Goal: Information Seeking & Learning: Learn about a topic

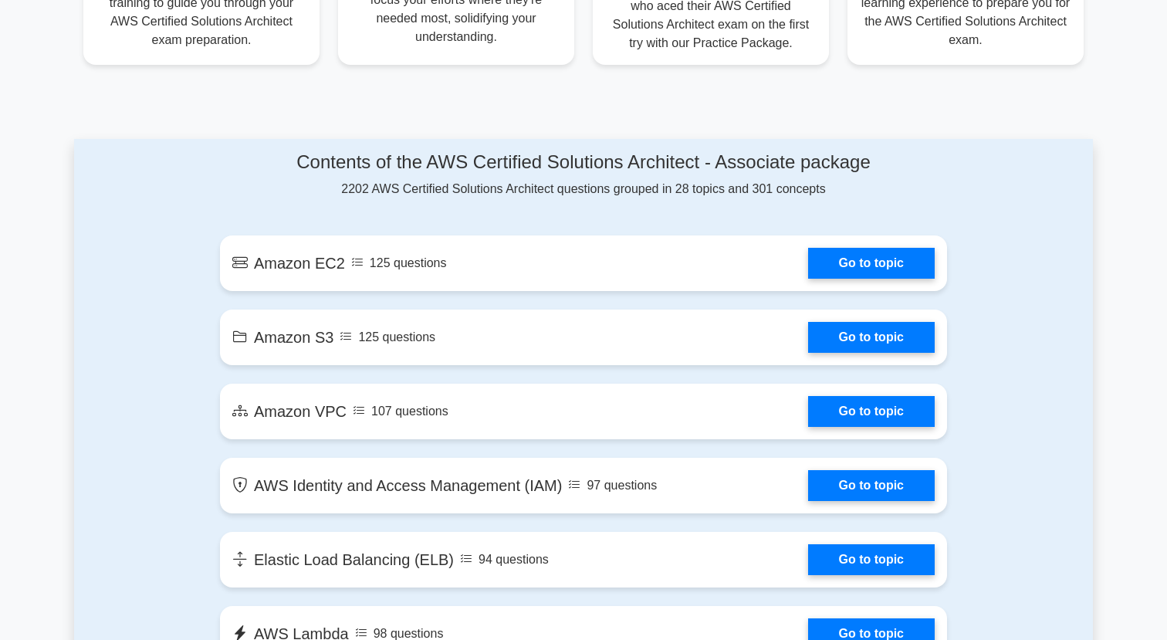
scroll to position [715, 0]
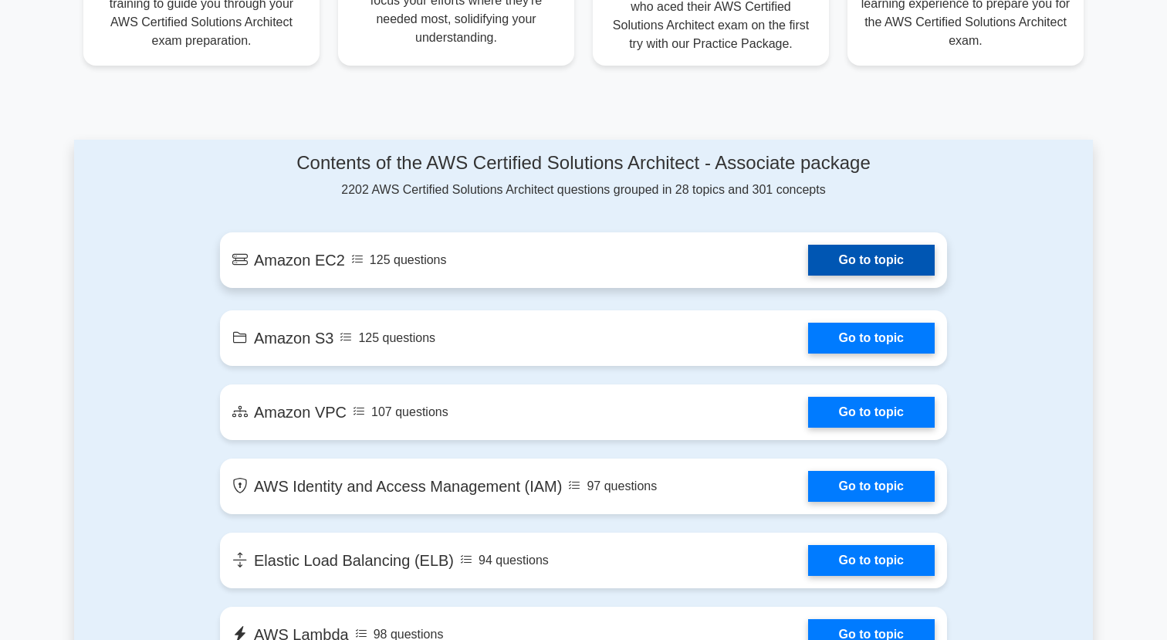
click at [808, 276] on link "Go to topic" at bounding box center [871, 260] width 127 height 31
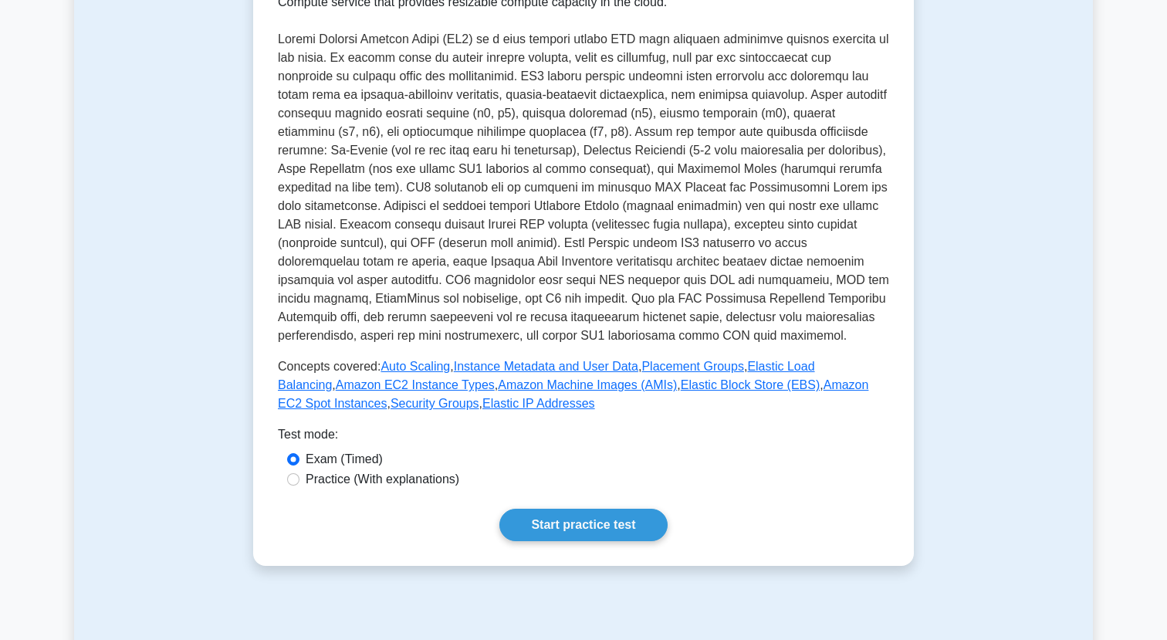
scroll to position [301, 0]
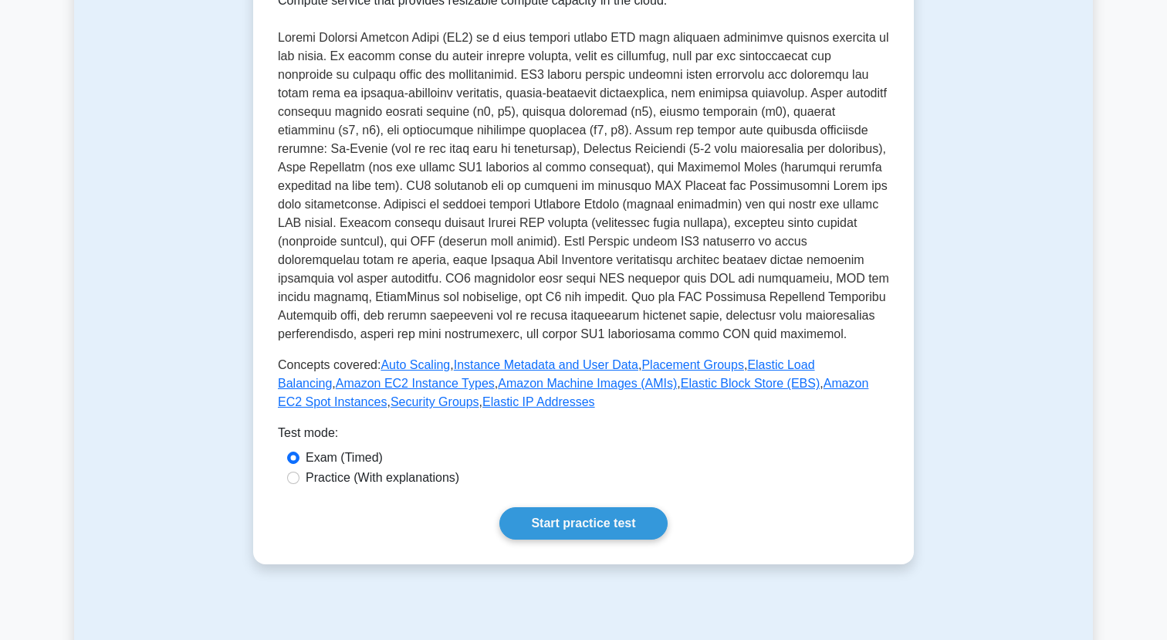
click at [397, 483] on label "Practice (With explanations)" at bounding box center [383, 477] width 154 height 19
click at [299, 483] on input "Practice (With explanations)" at bounding box center [293, 478] width 12 height 12
radio input "true"
click at [582, 517] on link "Start practice test" at bounding box center [582, 523] width 167 height 32
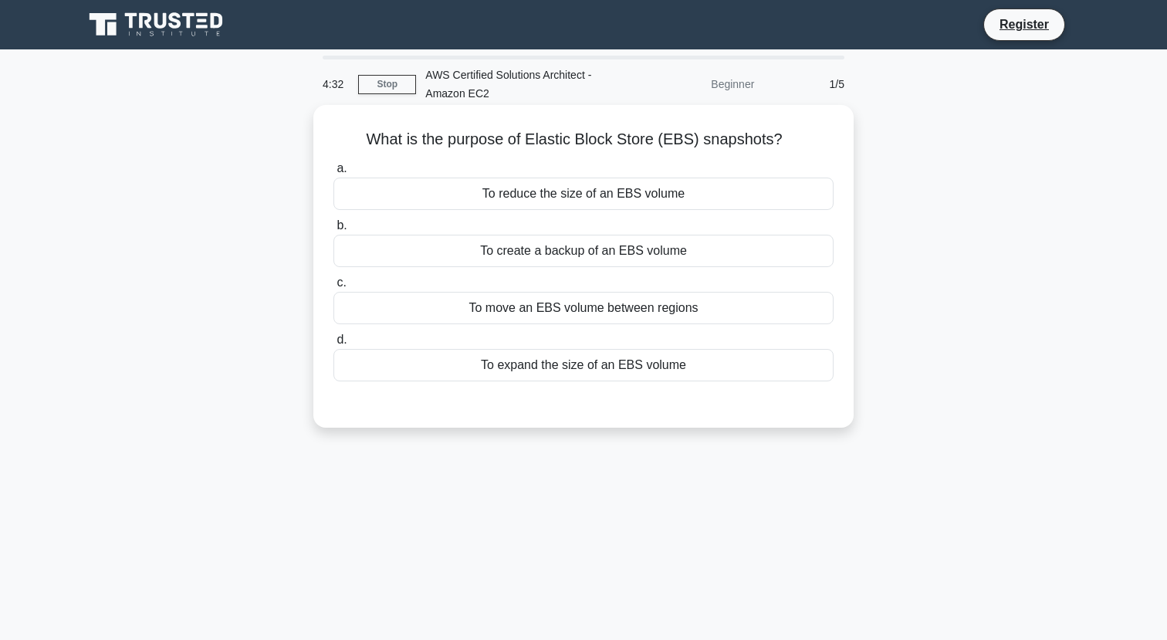
click at [674, 196] on div "To reduce the size of an EBS volume" at bounding box center [583, 193] width 500 height 32
click at [333, 174] on input "a. To reduce the size of an EBS volume" at bounding box center [333, 169] width 0 height 10
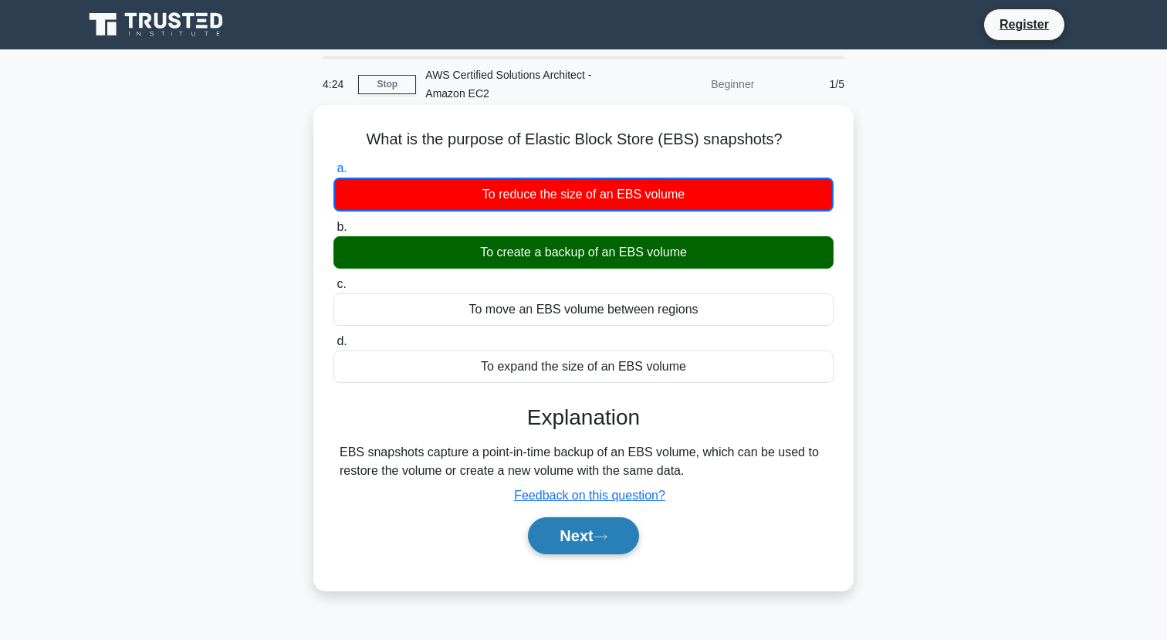
click at [583, 533] on button "Next" at bounding box center [583, 535] width 110 height 37
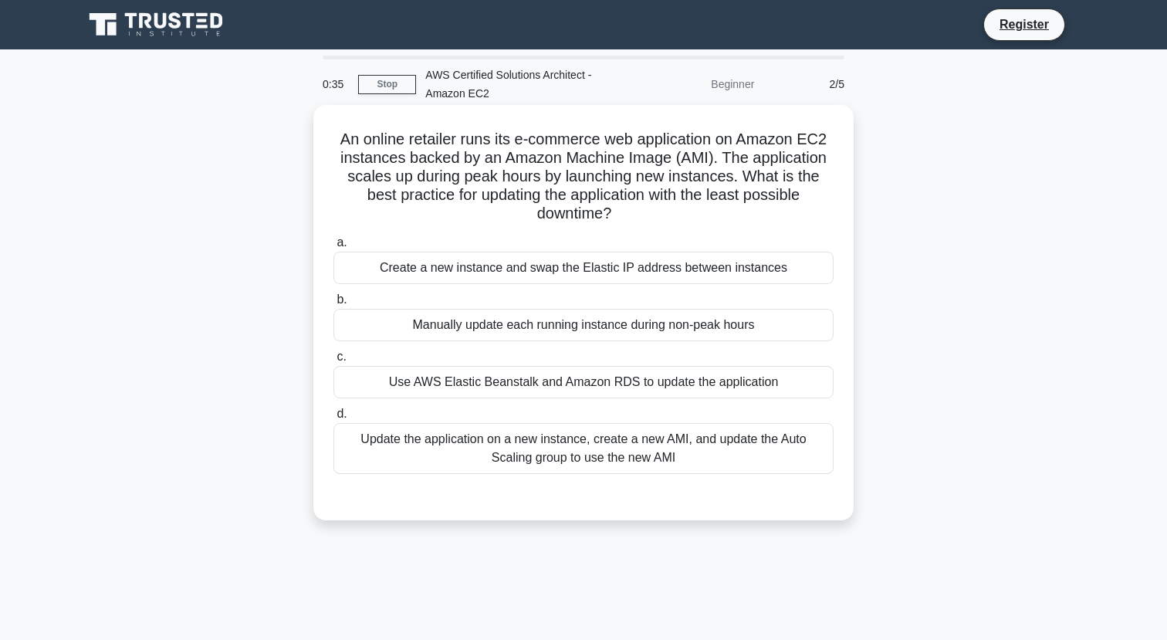
click at [668, 431] on div "Update the application on a new instance, create a new AMI, and update the Auto…" at bounding box center [583, 448] width 500 height 51
click at [333, 419] on input "d. Update the application on a new instance, create a new AMI, and update the A…" at bounding box center [333, 414] width 0 height 10
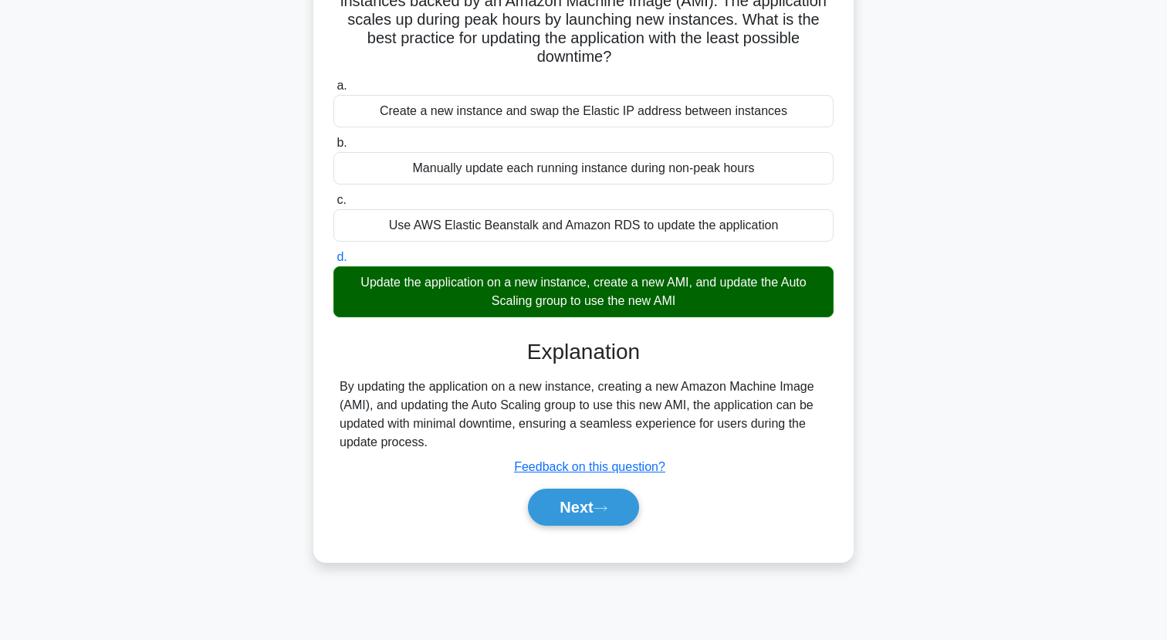
scroll to position [194, 0]
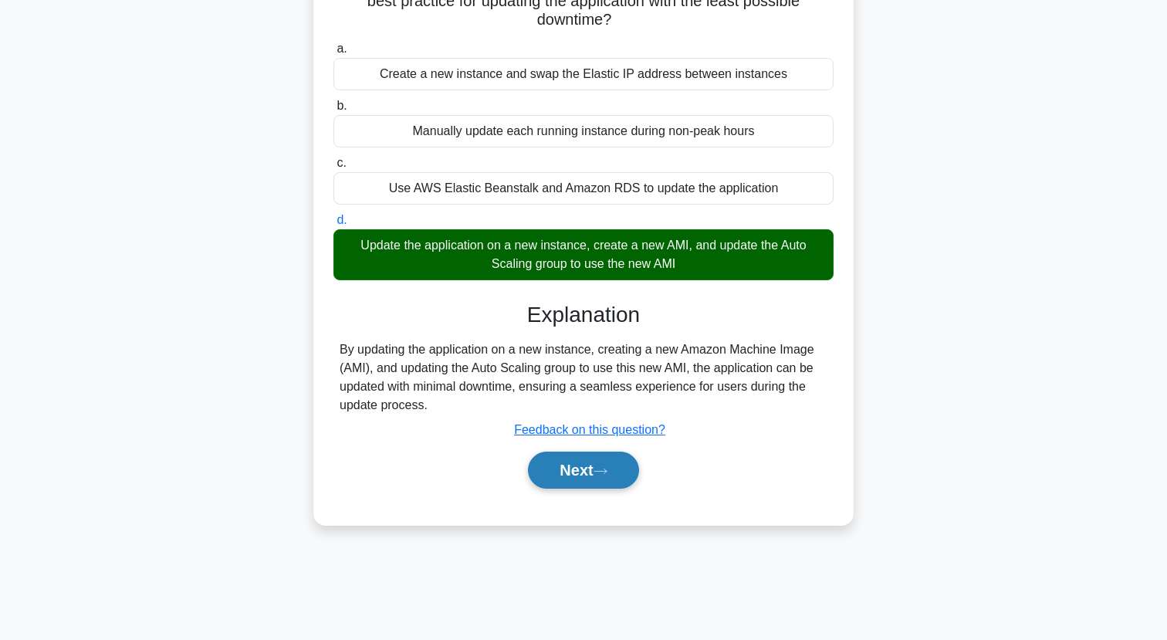
click at [569, 474] on button "Next" at bounding box center [583, 469] width 110 height 37
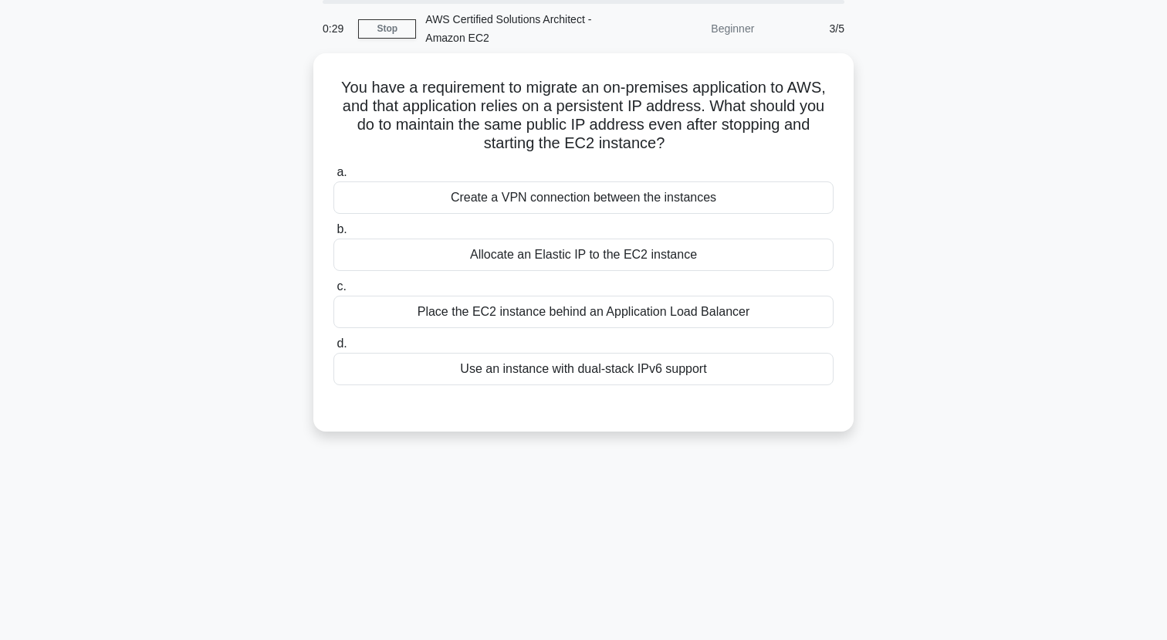
scroll to position [0, 0]
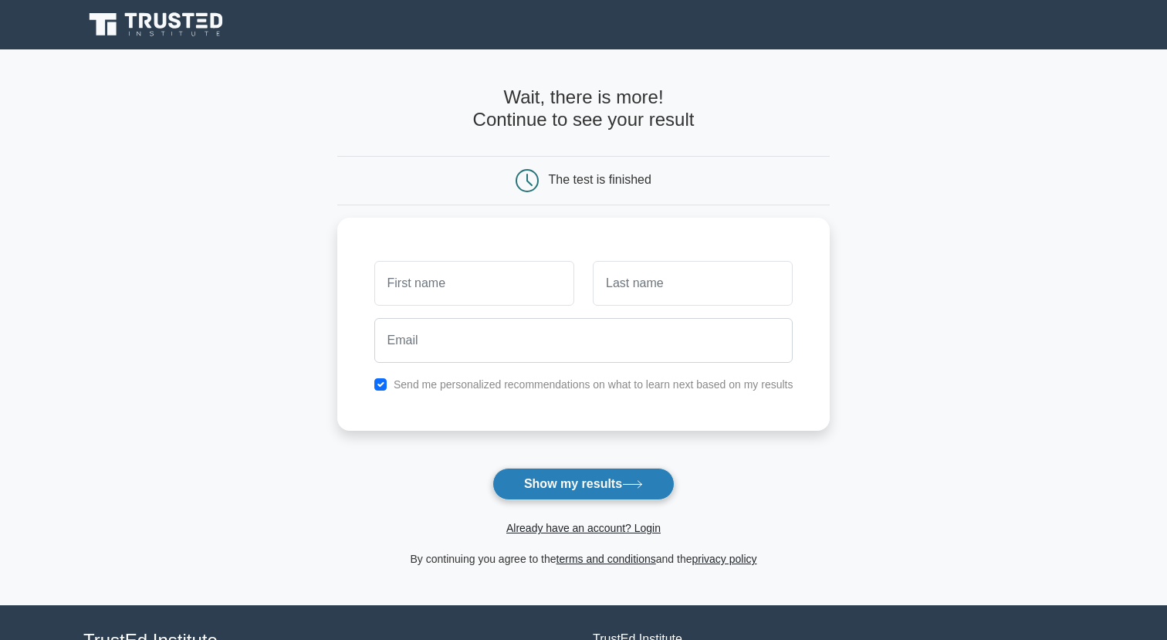
click at [553, 491] on button "Show my results" at bounding box center [583, 484] width 182 height 32
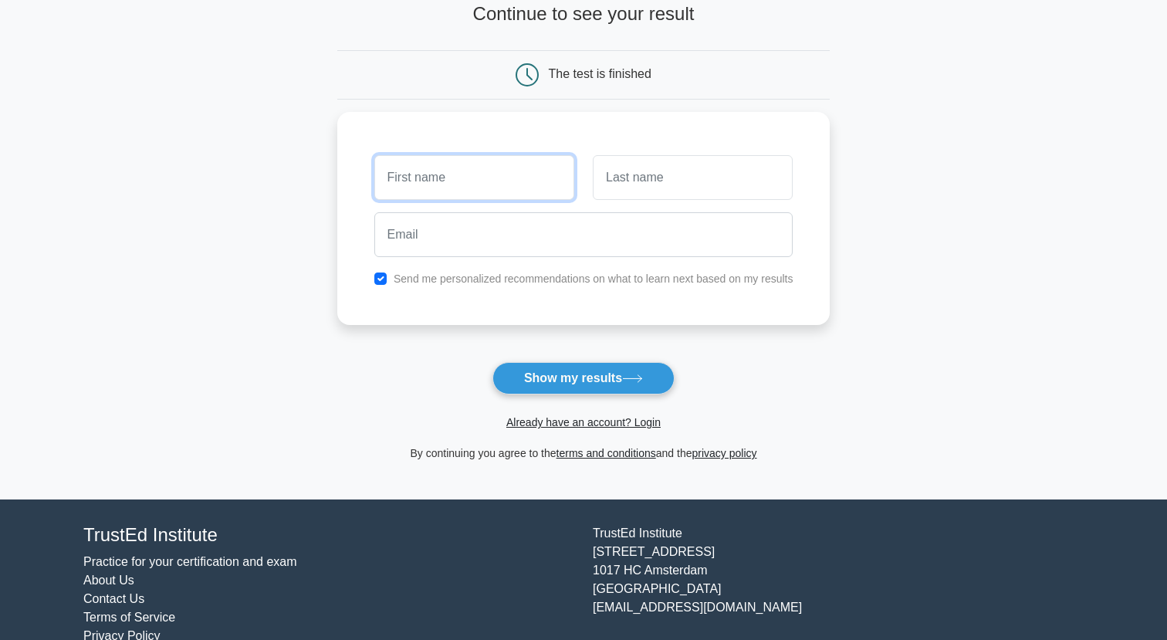
scroll to position [136, 0]
